Goal: Information Seeking & Learning: Learn about a topic

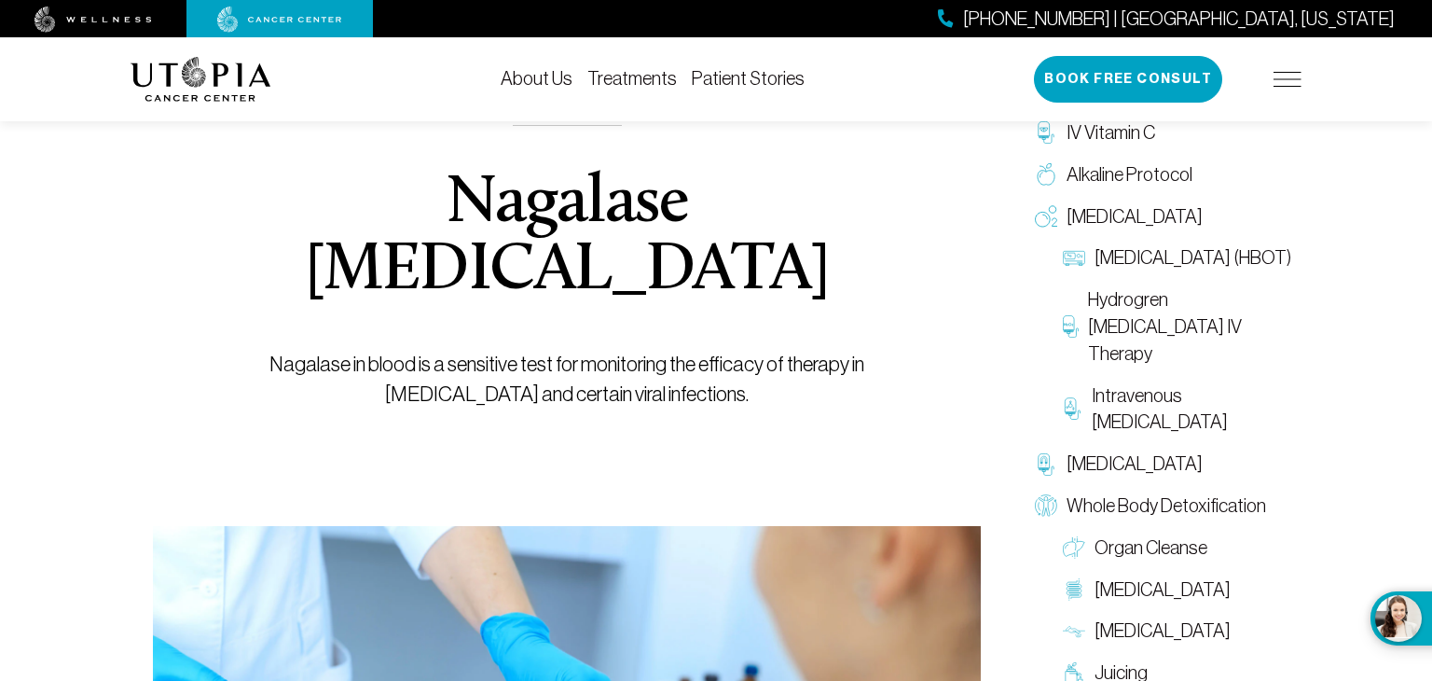
scroll to position [154, 0]
click at [547, 216] on h1 "Nagalase [MEDICAL_DATA]" at bounding box center [567, 237] width 743 height 134
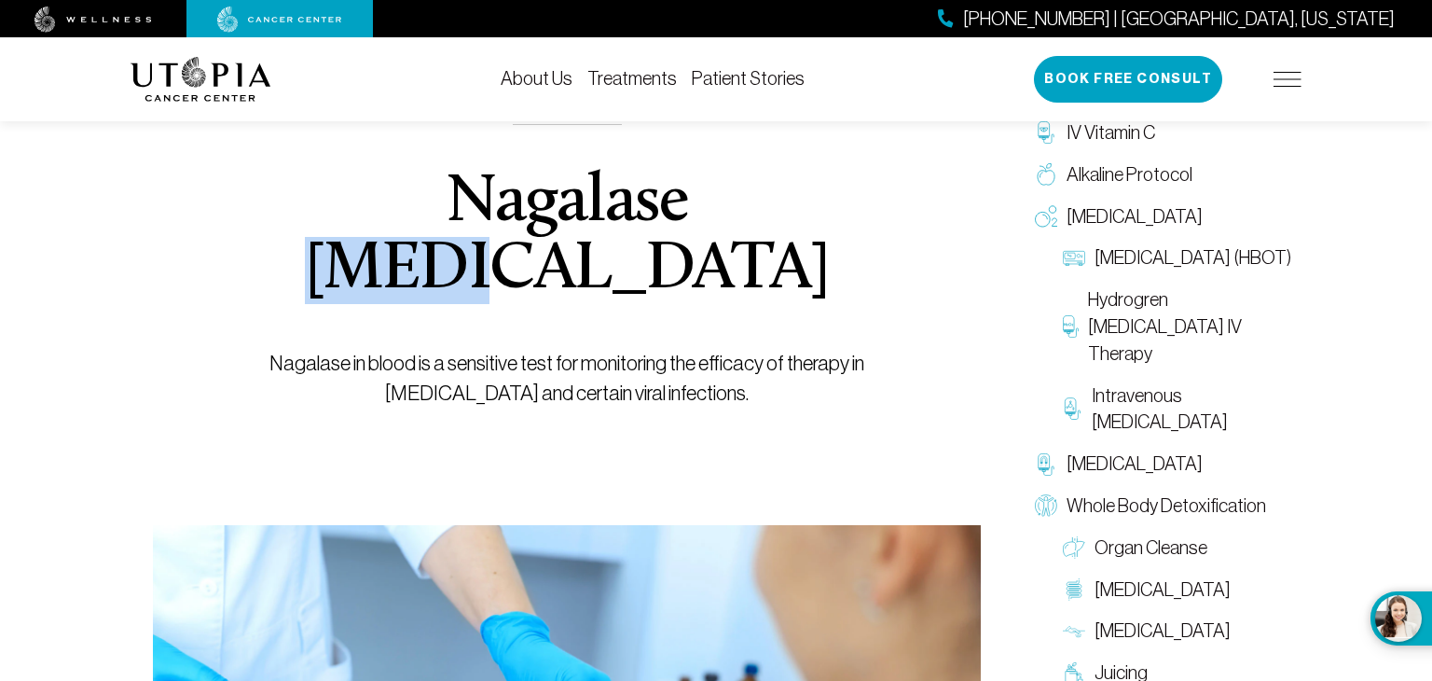
click at [547, 216] on h1 "Nagalase [MEDICAL_DATA]" at bounding box center [567, 237] width 743 height 134
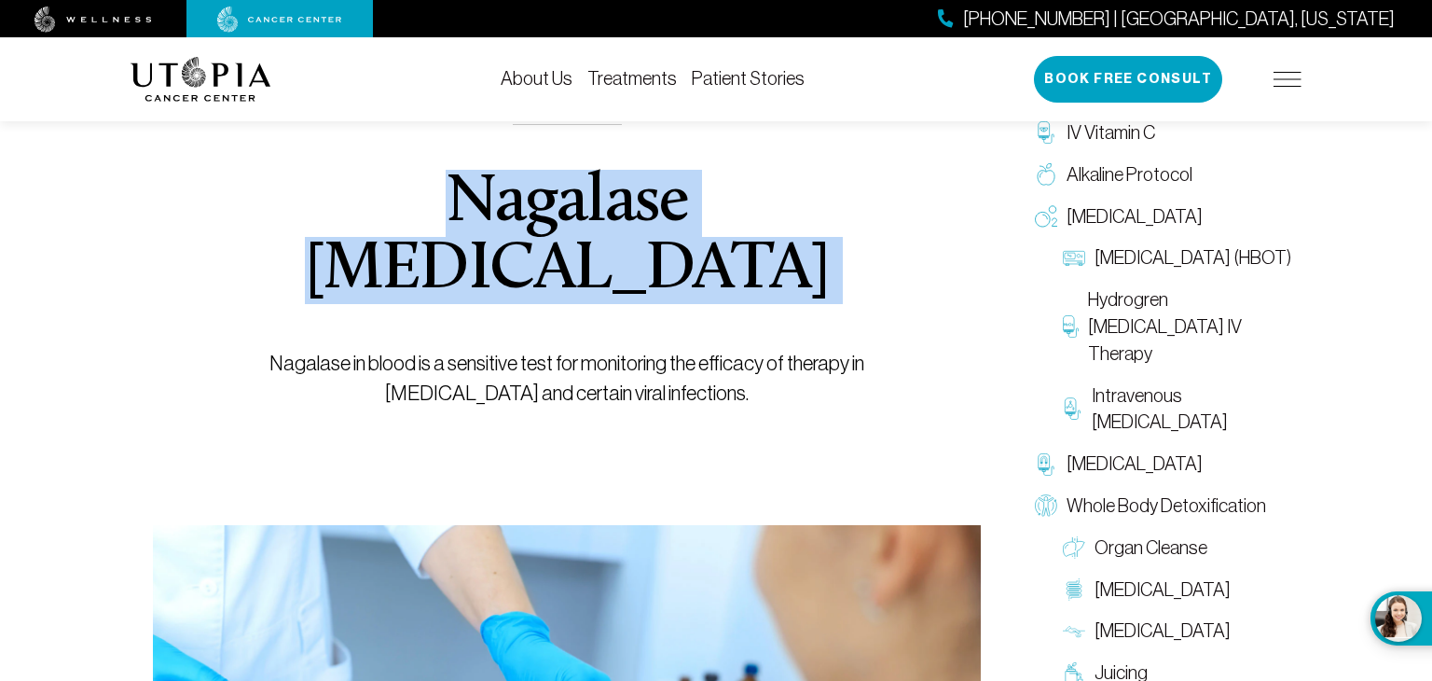
copy h1 "Nagalase [MEDICAL_DATA]"
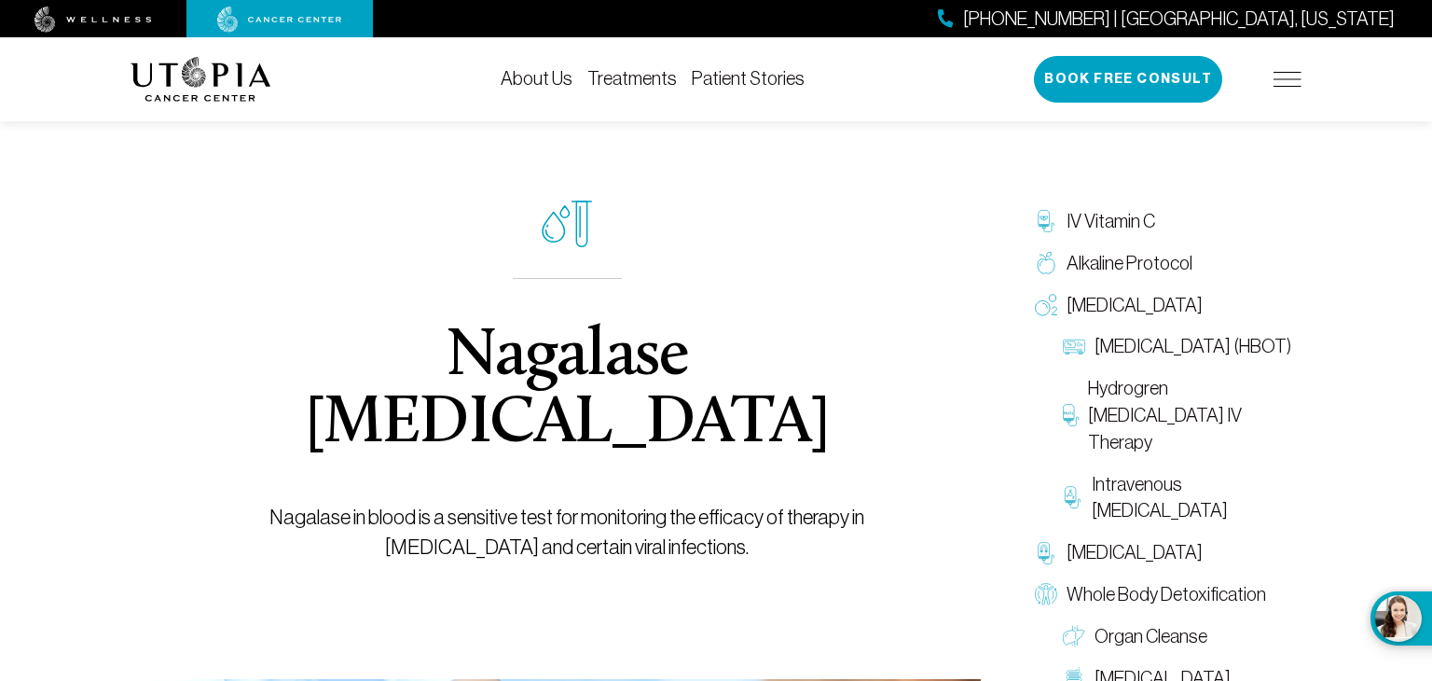
scroll to position [1638, 0]
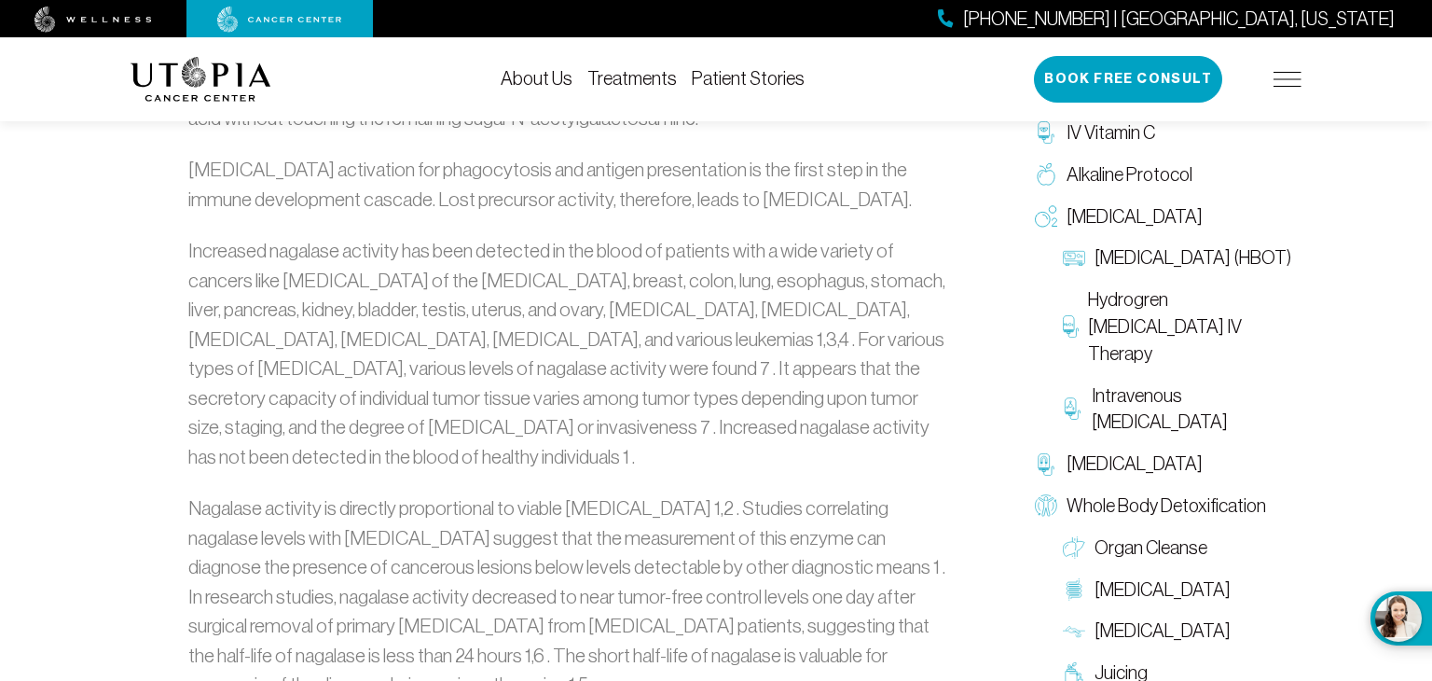
click at [208, 58] on img at bounding box center [201, 79] width 141 height 45
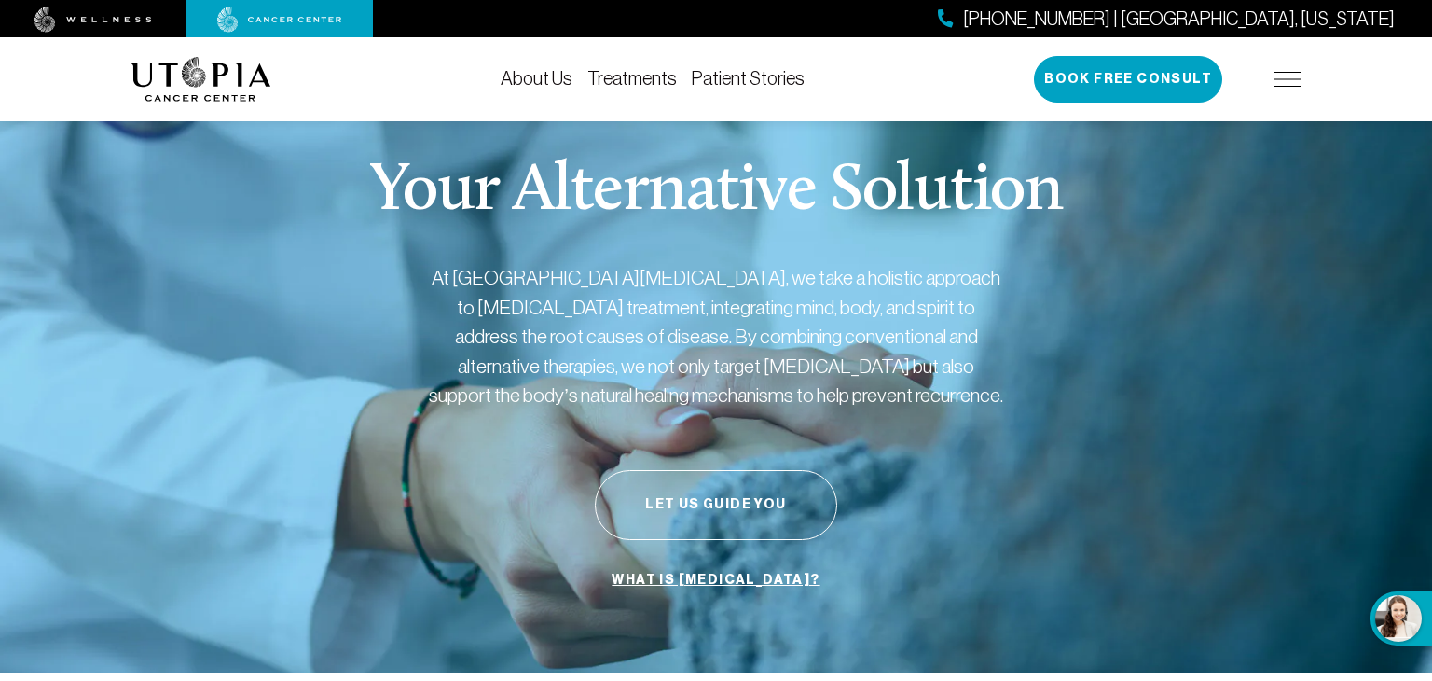
click at [660, 76] on link "Treatments" at bounding box center [633, 78] width 90 height 21
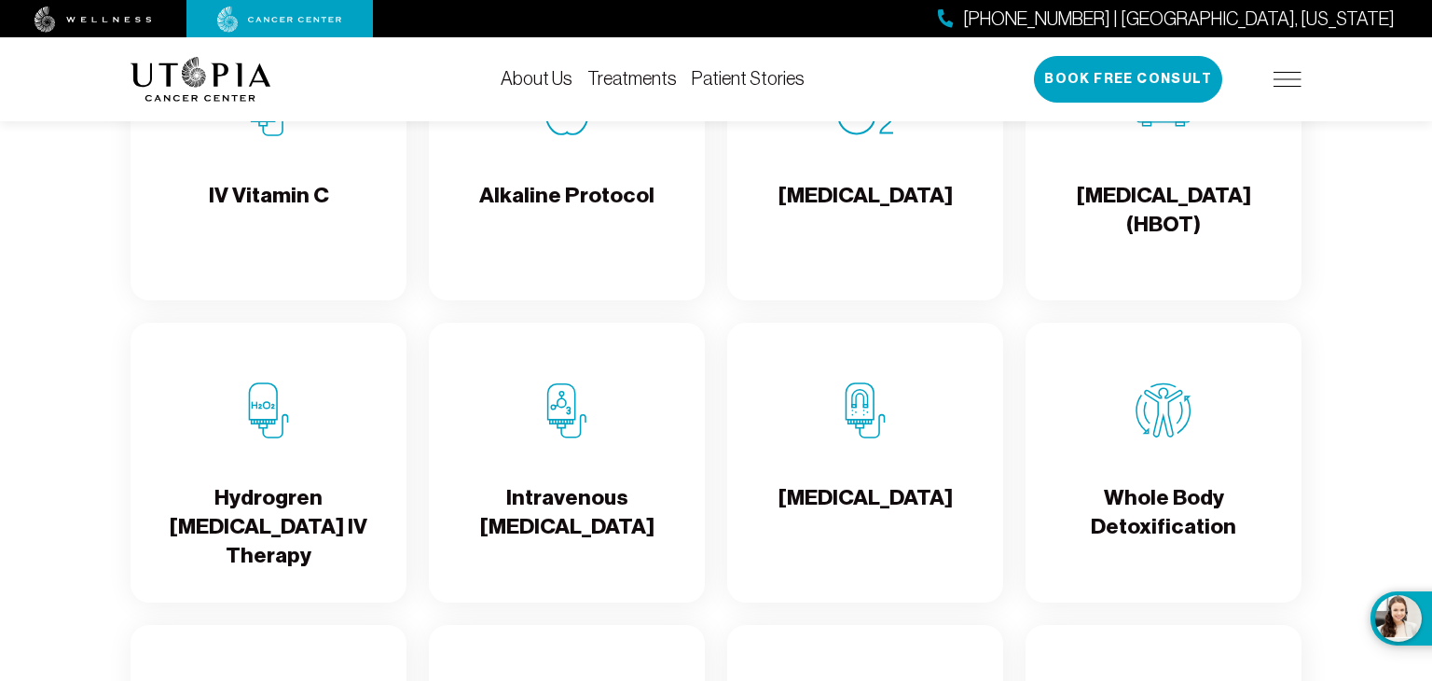
scroll to position [2008, 0]
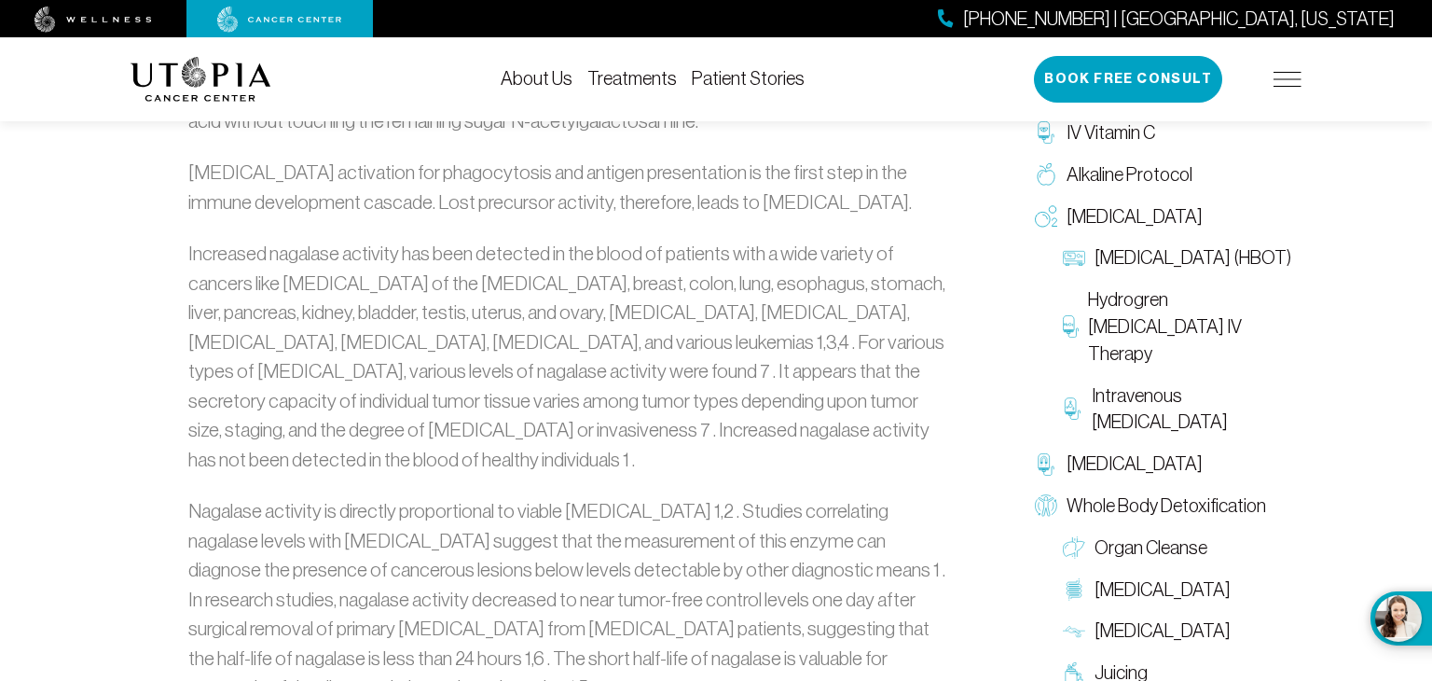
scroll to position [1638, 0]
